Goal: Task Accomplishment & Management: Manage account settings

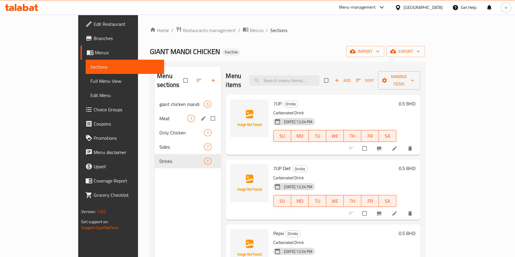
click at [155, 114] on div "Meat 1" at bounding box center [188, 118] width 66 height 14
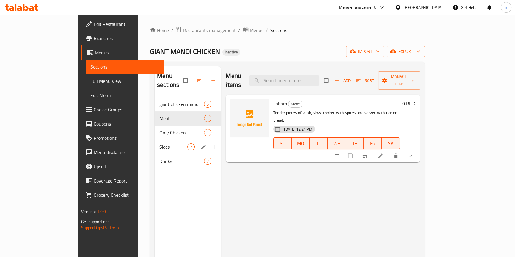
click at [155, 140] on div "Sides 7" at bounding box center [188, 147] width 66 height 14
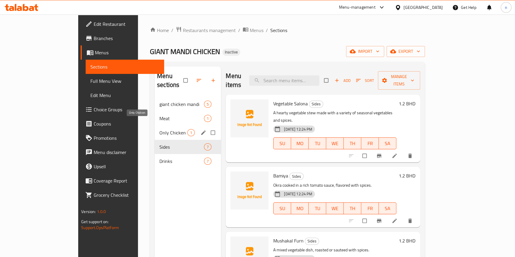
click at [159, 129] on span "Only Chicken" at bounding box center [173, 132] width 28 height 7
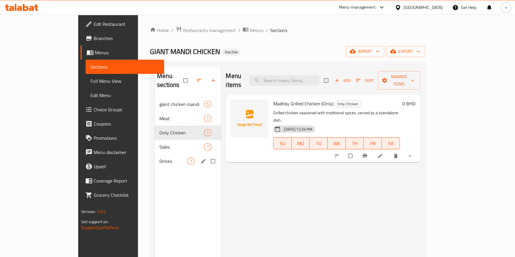
click at [159, 144] on span "Sides" at bounding box center [181, 147] width 45 height 7
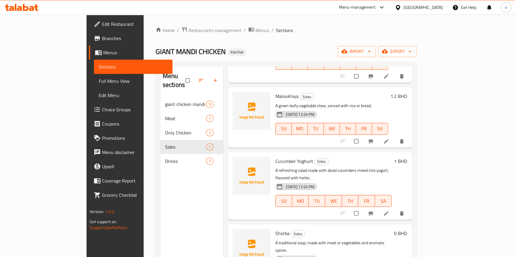
scroll to position [212, 0]
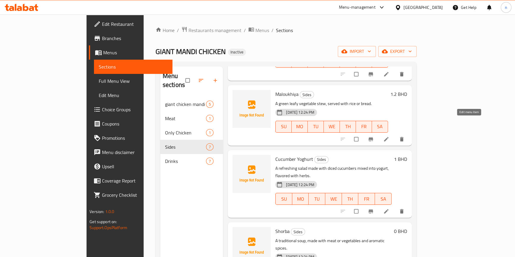
click at [389, 136] on icon at bounding box center [386, 139] width 6 height 6
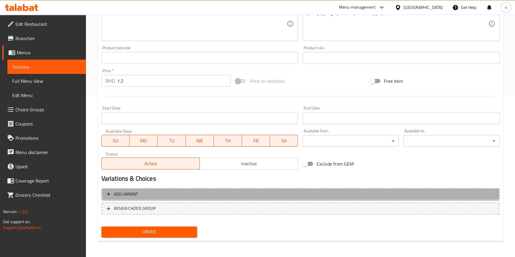
click at [282, 192] on span "Add variant" at bounding box center [300, 194] width 387 height 7
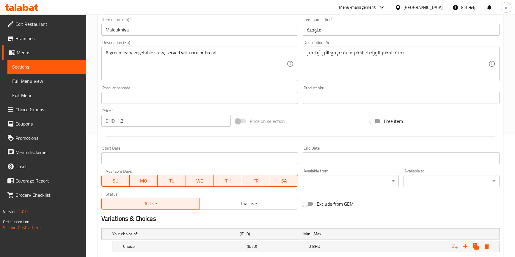
scroll to position [104, 0]
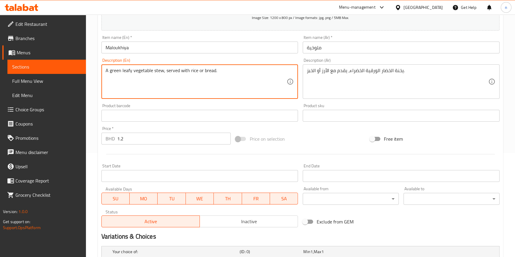
click at [191, 73] on textarea "A green leafy vegetable stew, served with rice or bread." at bounding box center [195, 82] width 181 height 28
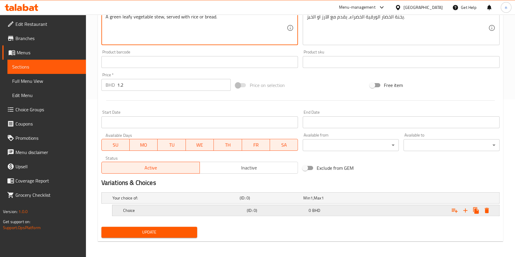
click at [198, 213] on div "Choice" at bounding box center [184, 211] width 124 height 8
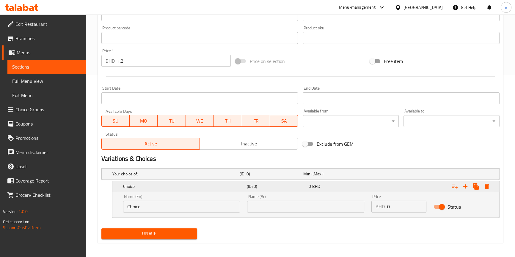
scroll to position [183, 0]
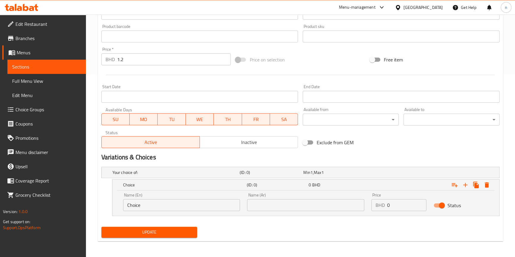
click at [201, 204] on input "Choice" at bounding box center [181, 205] width 117 height 12
paste input "rice"
type input "rice"
click at [265, 207] on input "text" at bounding box center [305, 205] width 117 height 12
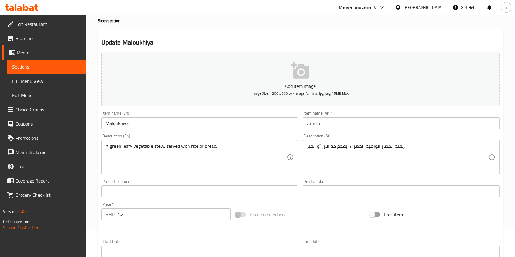
scroll to position [21, 0]
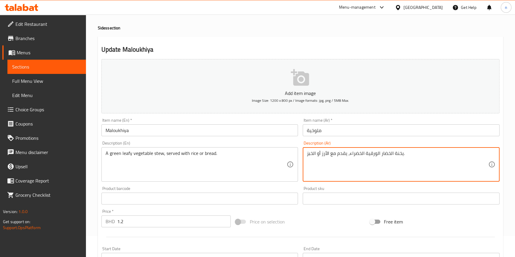
click at [327, 154] on textarea "يخنة الخضار الورقية الخضراء، يقدم مع الأرز أو الخبز." at bounding box center [397, 165] width 181 height 28
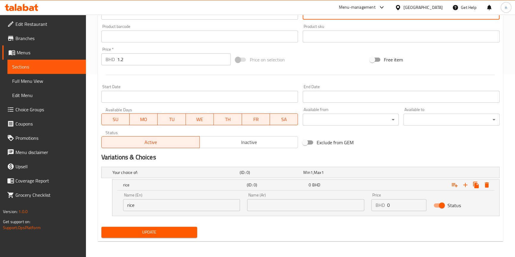
scroll to position [184, 0]
click at [295, 201] on input "text" at bounding box center [305, 205] width 117 height 12
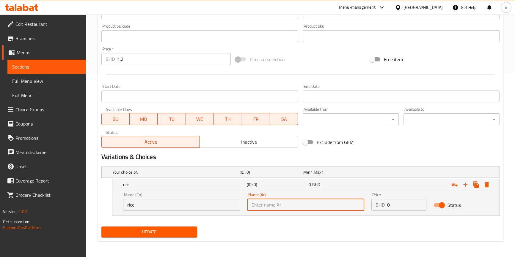
paste input "الأرز"
type input "الأرز"
click at [387, 203] on input "0" at bounding box center [406, 205] width 39 height 12
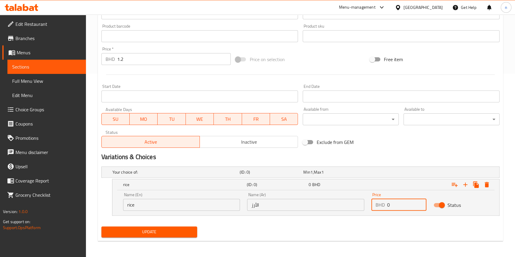
click at [387, 203] on input "0" at bounding box center [406, 205] width 39 height 12
type input "1.2"
click at [467, 184] on icon "Expand" at bounding box center [464, 184] width 7 height 7
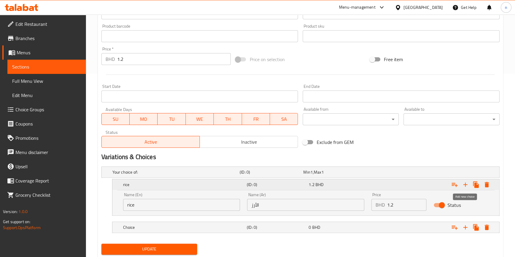
scroll to position [0, 0]
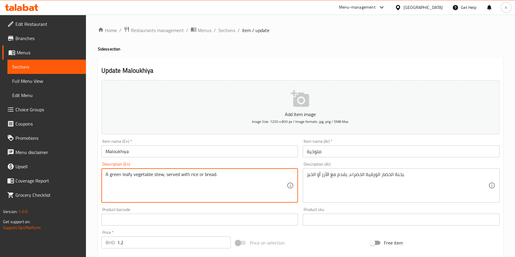
click at [207, 174] on textarea "A green leafy vegetable stew, served with rice or bread." at bounding box center [195, 186] width 181 height 28
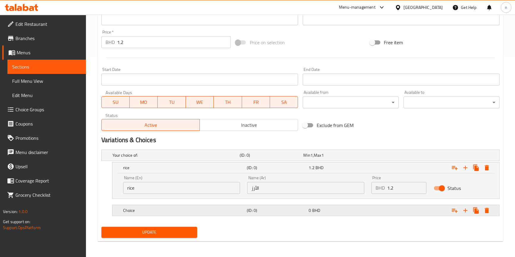
click at [218, 207] on div "Choice" at bounding box center [184, 211] width 124 height 8
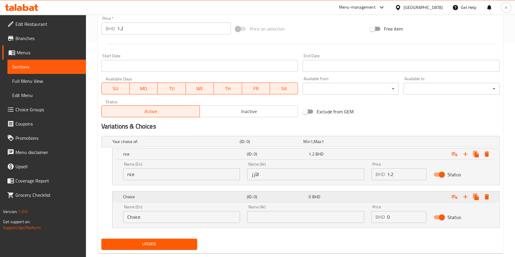
scroll to position [225, 0]
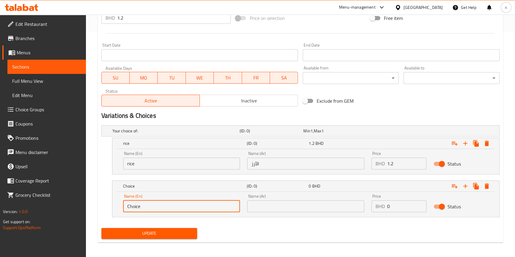
click at [217, 208] on input "Choice" at bounding box center [181, 207] width 117 height 12
paste input "bread"
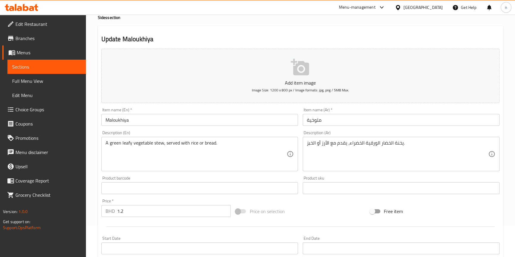
scroll to position [0, 0]
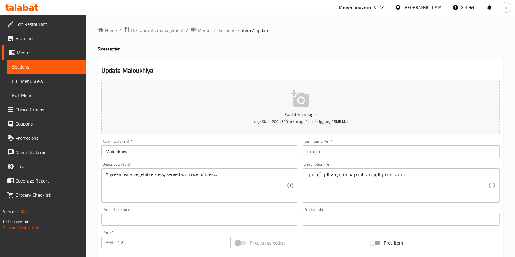
type input "bread"
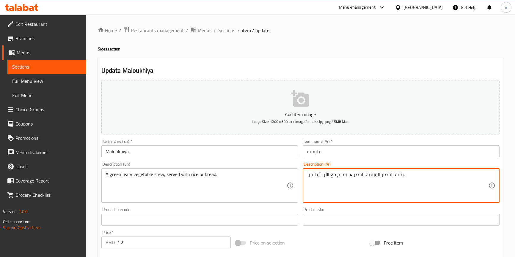
click at [310, 174] on textarea "يخنة الخضار الورقية الخضراء، يقدم مع الأرز أو الخبز." at bounding box center [397, 186] width 181 height 28
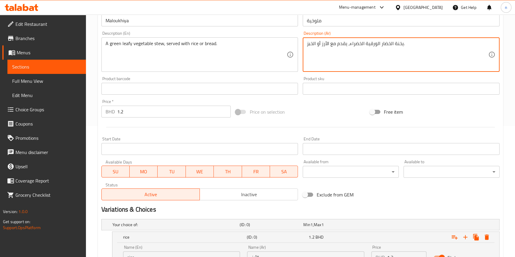
scroll to position [226, 0]
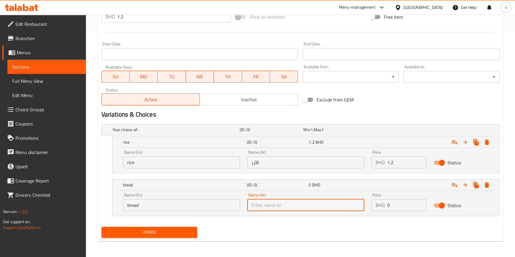
click at [312, 202] on input "text" at bounding box center [305, 205] width 117 height 12
paste input "يخنة الخضار الورقية الخضراء، يقدم مع الأرز أو"
type input "يخنة الخضار الورقية الخضراء، يقدم مع الأرز أو"
click at [318, 205] on input "يخنة الخضار الورقية الخضراء، يقدم مع الأرز أو" at bounding box center [305, 205] width 117 height 12
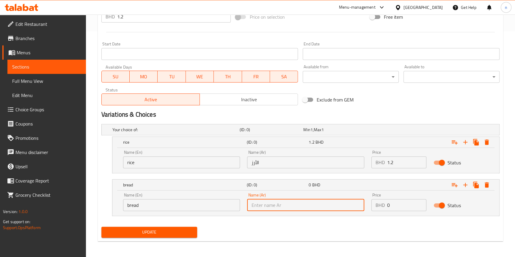
scroll to position [64, 0]
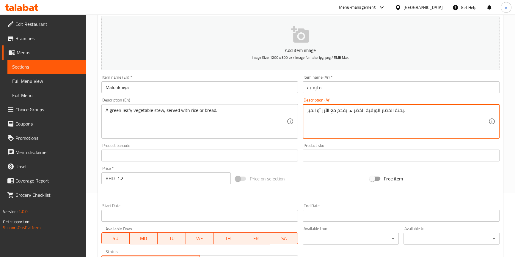
click at [315, 110] on textarea "يخنة الخضار الورقية الخضراء، يقدم مع الأرز أو الخبز." at bounding box center [397, 122] width 181 height 28
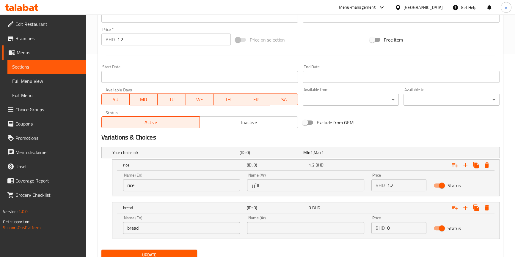
scroll to position [226, 0]
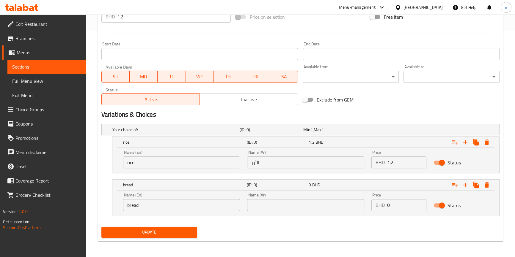
click at [286, 205] on input "text" at bounding box center [305, 205] width 117 height 12
paste input "الخبز"
type input "الخبز"
click at [286, 237] on div "Update" at bounding box center [300, 233] width 403 height 16
click at [404, 205] on input "0" at bounding box center [406, 205] width 39 height 12
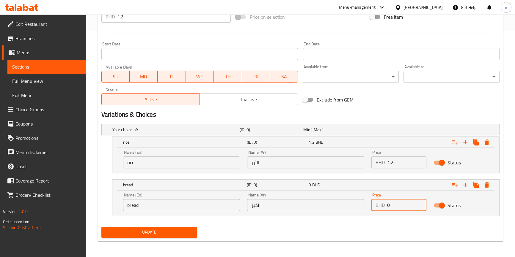
click at [404, 205] on input "0" at bounding box center [406, 205] width 39 height 12
type input "1.2"
click at [131, 231] on span "Update" at bounding box center [149, 232] width 86 height 7
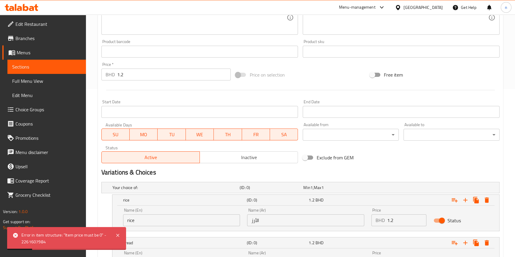
scroll to position [118, 0]
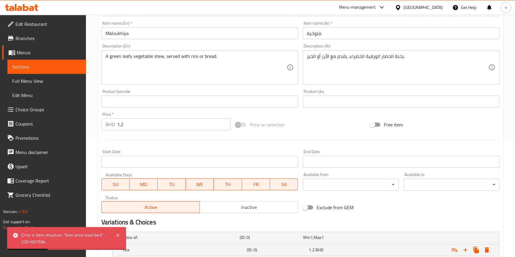
click at [142, 120] on input "1.2" at bounding box center [174, 125] width 114 height 12
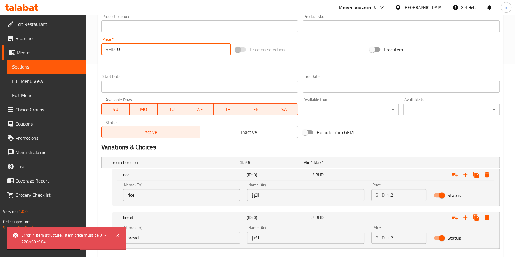
scroll to position [226, 0]
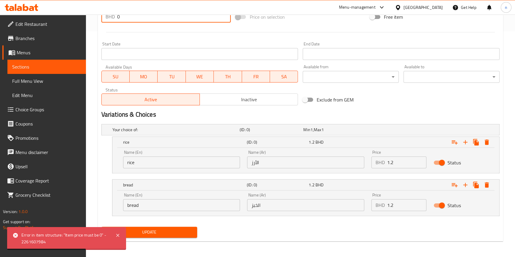
type input "0"
click at [159, 229] on span "Update" at bounding box center [149, 232] width 86 height 7
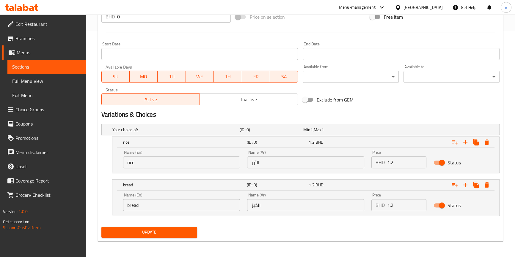
click at [298, 238] on div "Update" at bounding box center [300, 233] width 403 height 16
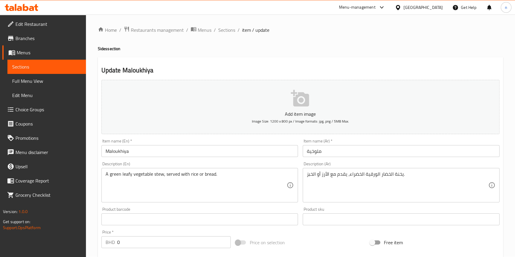
scroll to position [0, 0]
click at [29, 81] on span "Full Menu View" at bounding box center [46, 81] width 69 height 7
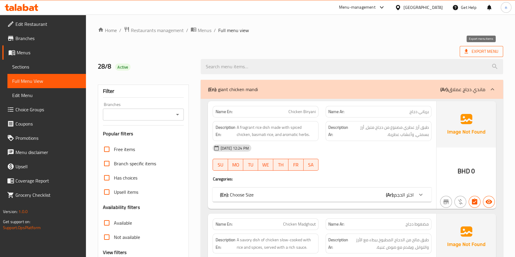
click at [470, 52] on span "Export Menu" at bounding box center [481, 51] width 34 height 7
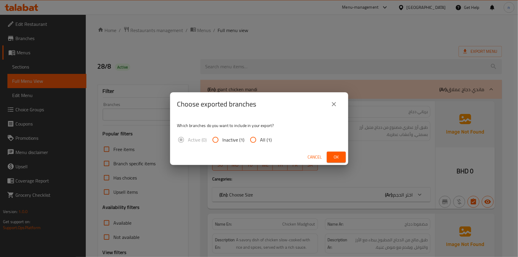
click at [260, 138] on input "All (1)" at bounding box center [253, 140] width 14 height 14
radio input "true"
click at [342, 157] on button "Ok" at bounding box center [336, 157] width 19 height 11
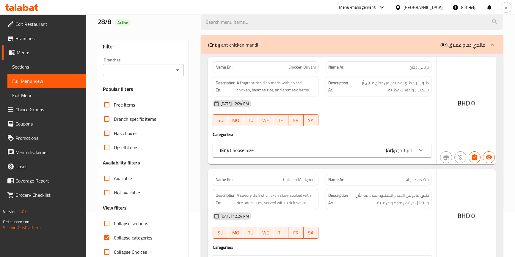
scroll to position [59, 0]
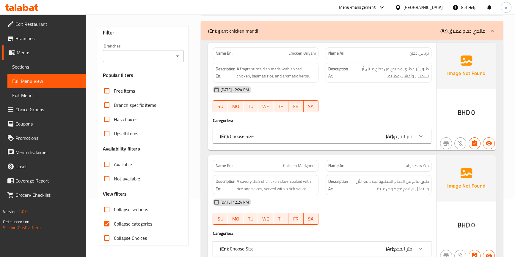
click at [108, 226] on input "Collapse categories" at bounding box center [107, 224] width 14 height 14
checkbox input "false"
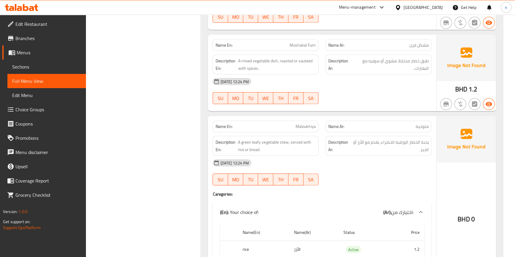
scroll to position [1706, 0]
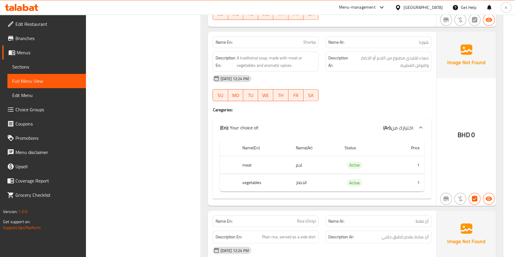
scroll to position [2057, 0]
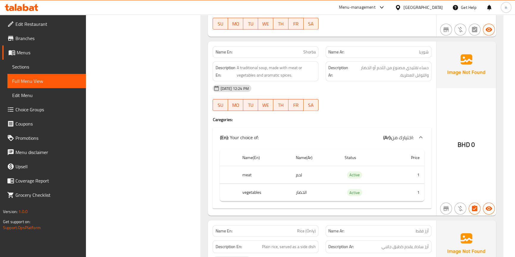
click at [324, 105] on div "28-08-2025 12:24 PM SU MO TU WE TH FR SA" at bounding box center [322, 97] width 226 height 33
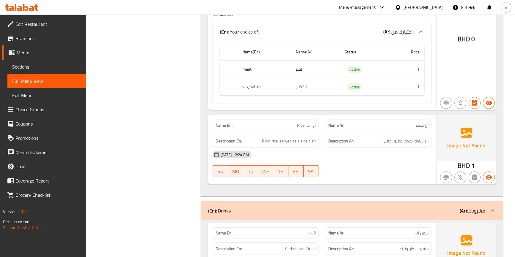
scroll to position [2193, 0]
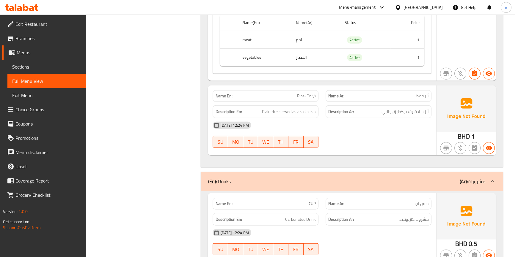
click at [340, 134] on div "28-08-2025 12:24 PM SU MO TU WE TH FR SA" at bounding box center [322, 134] width 226 height 33
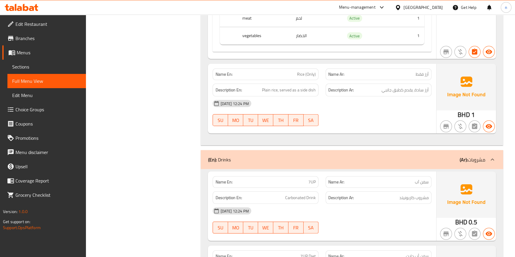
scroll to position [2300, 0]
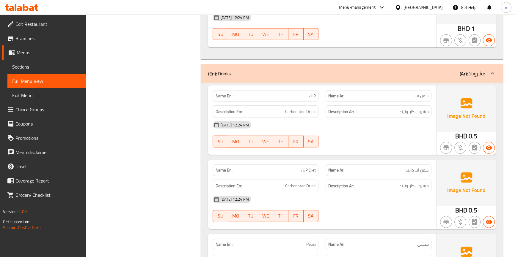
click at [355, 138] on div "28-08-2025 12:24 PM SU MO TU WE TH FR SA" at bounding box center [322, 134] width 226 height 33
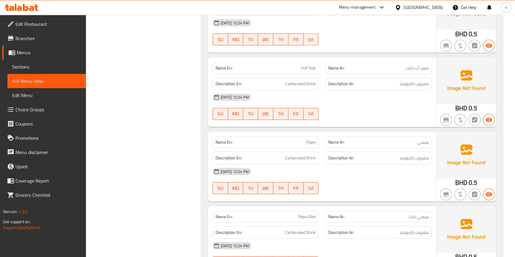
scroll to position [2409, 0]
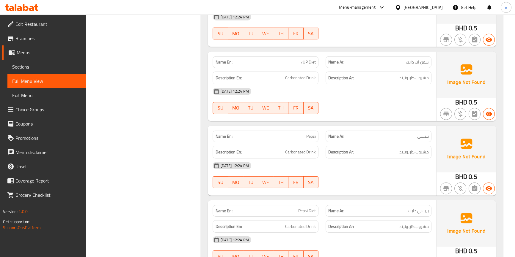
click at [421, 185] on div at bounding box center [378, 188] width 113 height 7
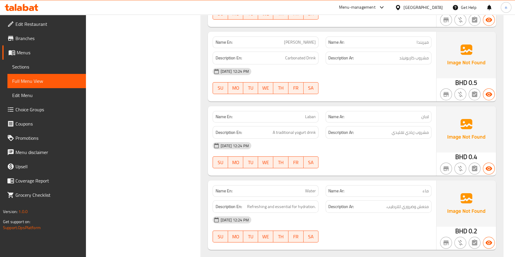
scroll to position [2667, 0]
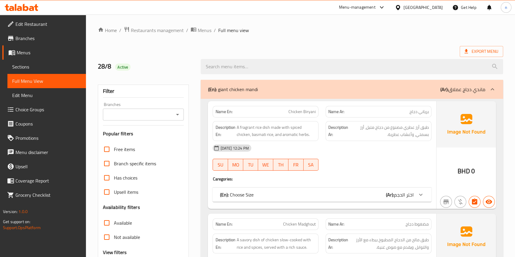
scroll to position [108, 0]
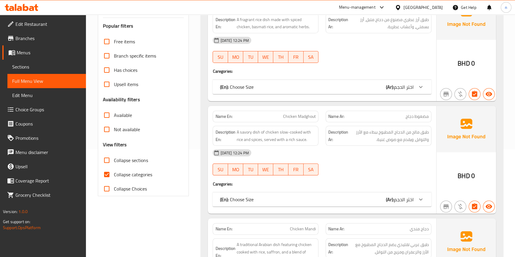
drag, startPoint x: 106, startPoint y: 175, endPoint x: 187, endPoint y: 176, distance: 81.1
click at [106, 175] on input "Collapse categories" at bounding box center [107, 175] width 14 height 14
checkbox input "false"
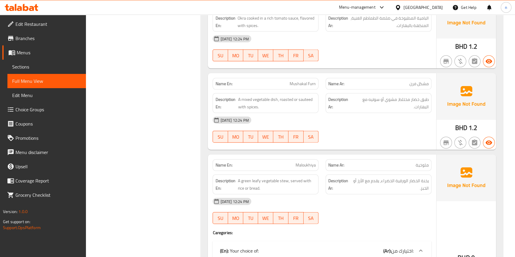
scroll to position [1586, 0]
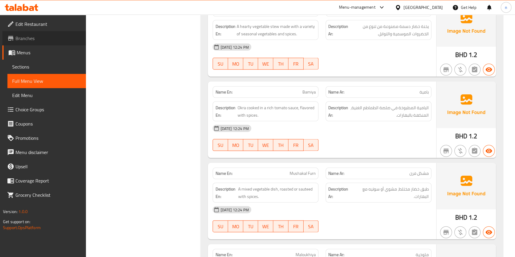
click at [26, 38] on span "Branches" at bounding box center [48, 38] width 66 height 7
